Goal: Task Accomplishment & Management: Manage account settings

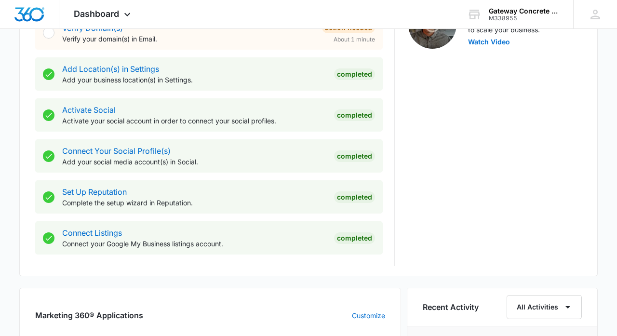
scroll to position [339, 0]
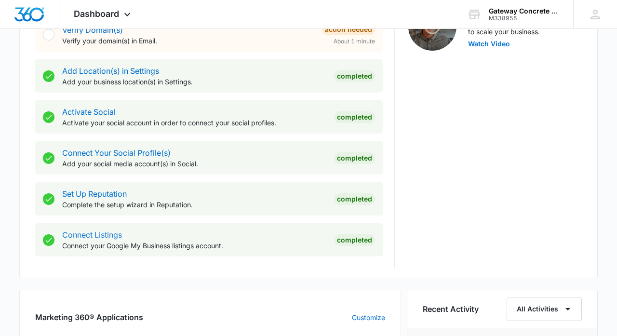
click at [87, 234] on link "Connect Listings" at bounding box center [92, 235] width 60 height 10
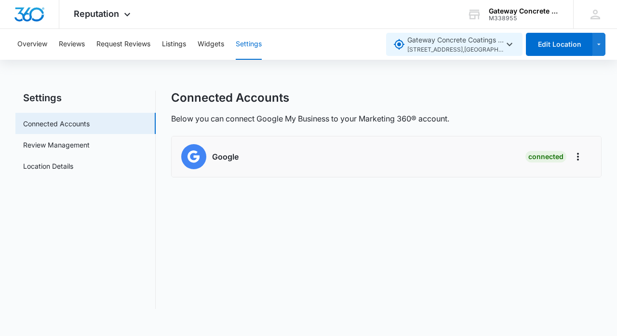
click at [510, 43] on icon "button" at bounding box center [509, 45] width 12 height 12
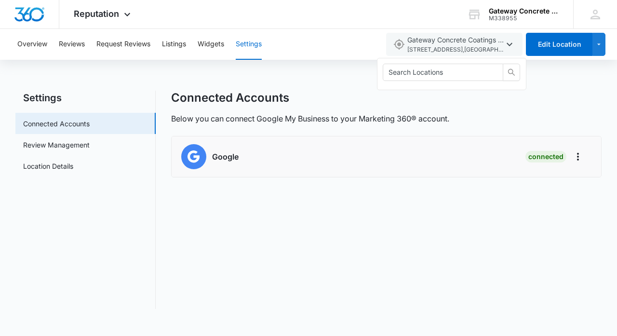
click at [309, 39] on div "Overview Reviews Request Reviews Listings Widgets Settings" at bounding box center [196, 44] width 368 height 31
click at [63, 148] on link "Review Management" at bounding box center [56, 145] width 66 height 10
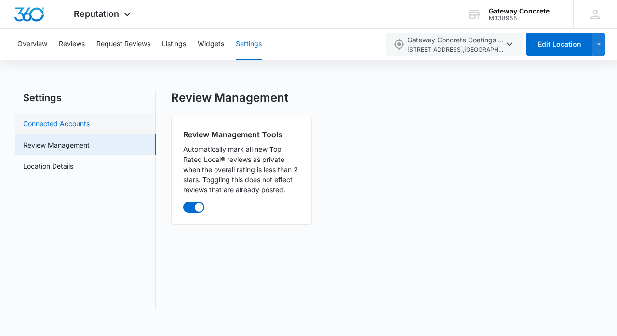
click at [60, 126] on link "Connected Accounts" at bounding box center [56, 124] width 66 height 10
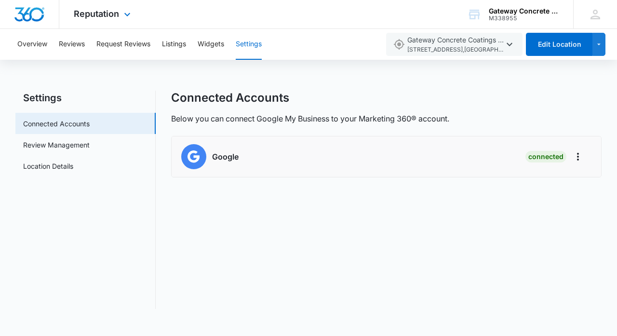
click at [35, 12] on img "Dashboard" at bounding box center [29, 14] width 31 height 14
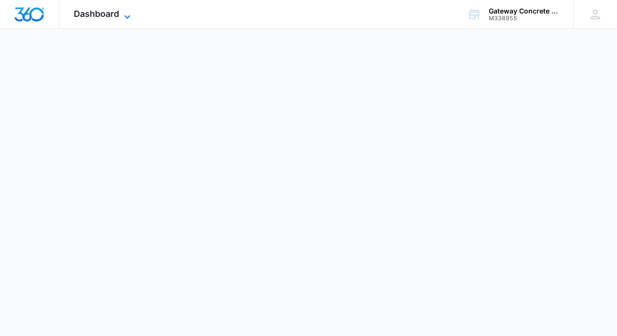
click at [126, 14] on icon at bounding box center [127, 17] width 12 height 12
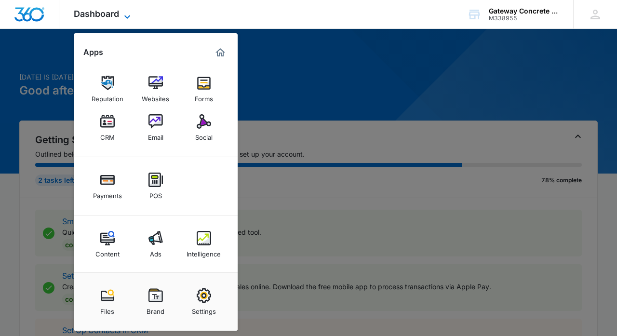
click at [126, 14] on icon at bounding box center [127, 17] width 12 height 12
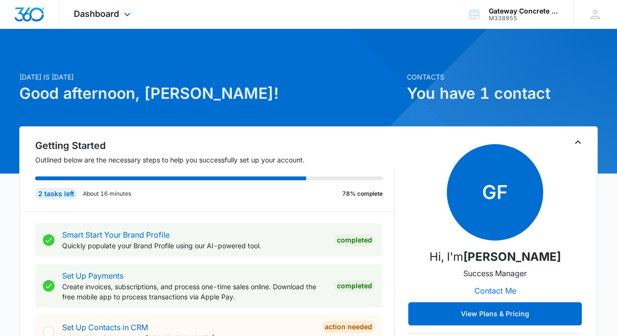
click at [31, 15] on img "Dashboard" at bounding box center [29, 14] width 31 height 14
click at [126, 14] on icon at bounding box center [127, 17] width 12 height 12
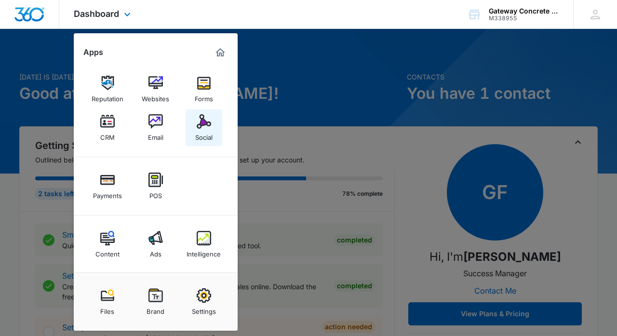
click at [205, 124] on img at bounding box center [204, 121] width 14 height 14
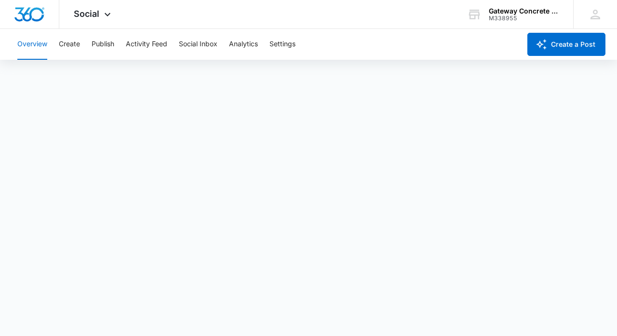
scroll to position [2, 0]
